Goal: Information Seeking & Learning: Learn about a topic

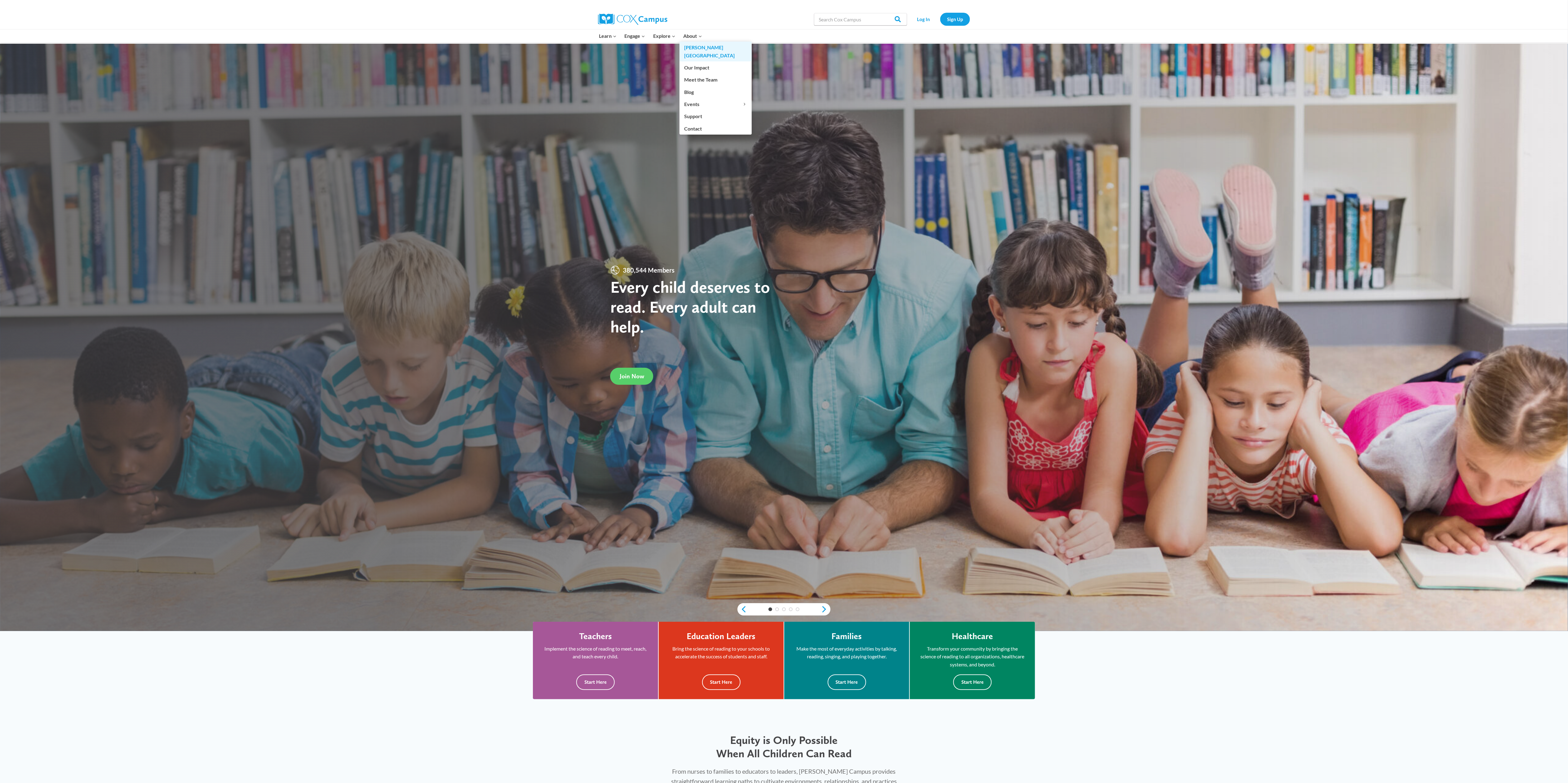
click at [709, 52] on link "[PERSON_NAME][GEOGRAPHIC_DATA]" at bounding box center [715, 51] width 72 height 20
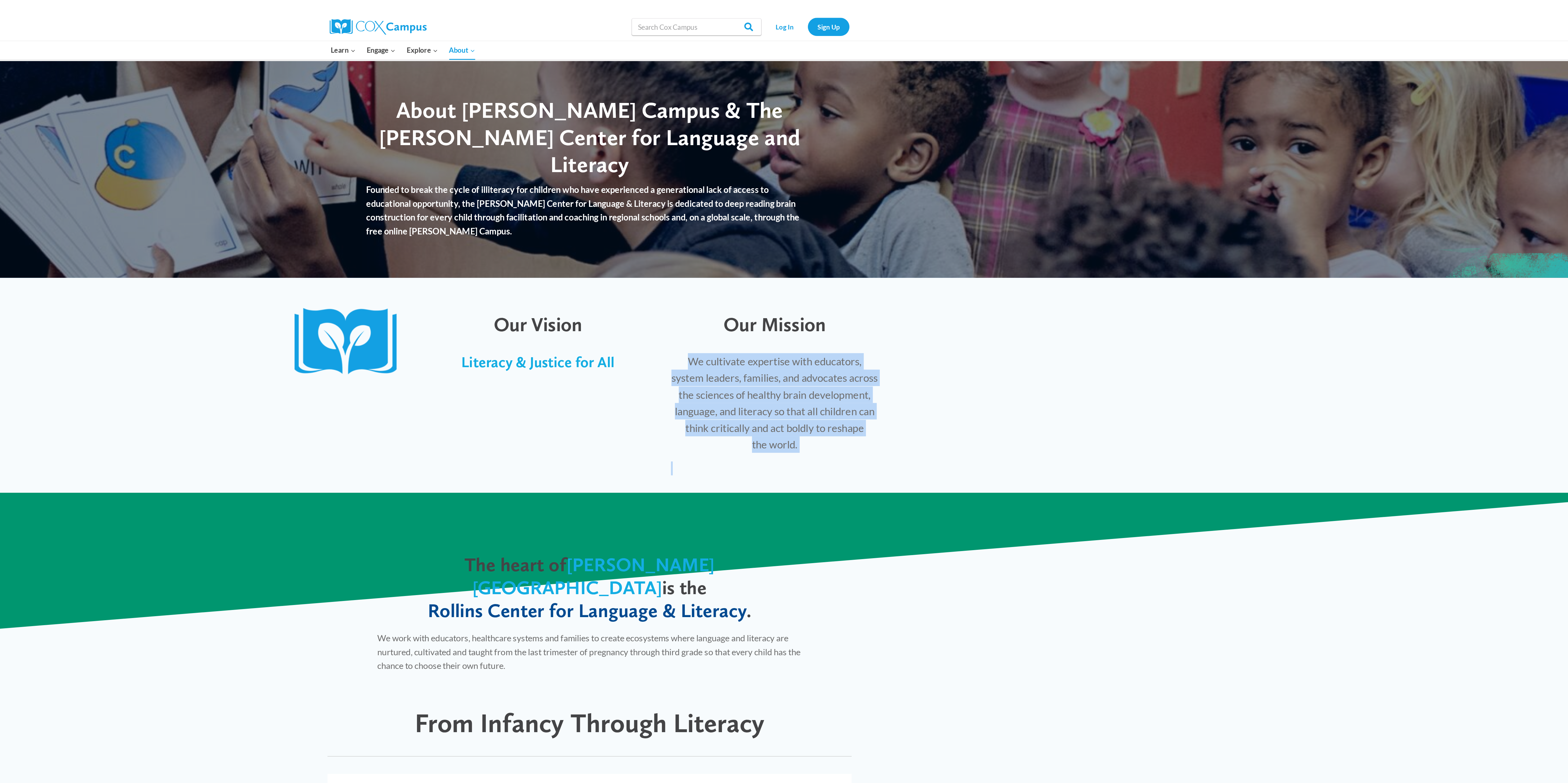
drag, startPoint x: 855, startPoint y: 261, endPoint x: 940, endPoint y: 328, distance: 108.2
click at [940, 328] on div "We cultivate expertise with educators, system leaders, families, and advocates …" at bounding box center [916, 297] width 148 height 88
copy div "We cultivate expertise with educators, system leaders, families, and advocates …"
